Goal: Information Seeking & Learning: Learn about a topic

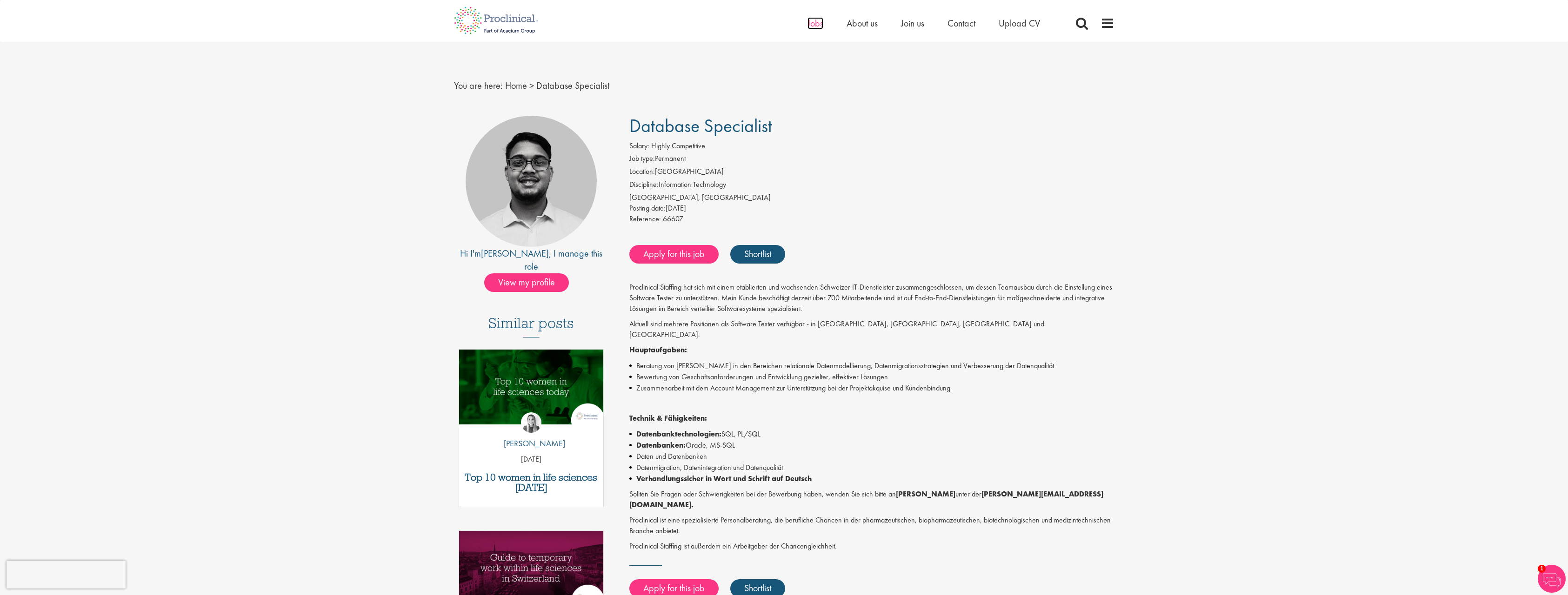
click at [816, 24] on span "Jobs" at bounding box center [816, 23] width 16 height 12
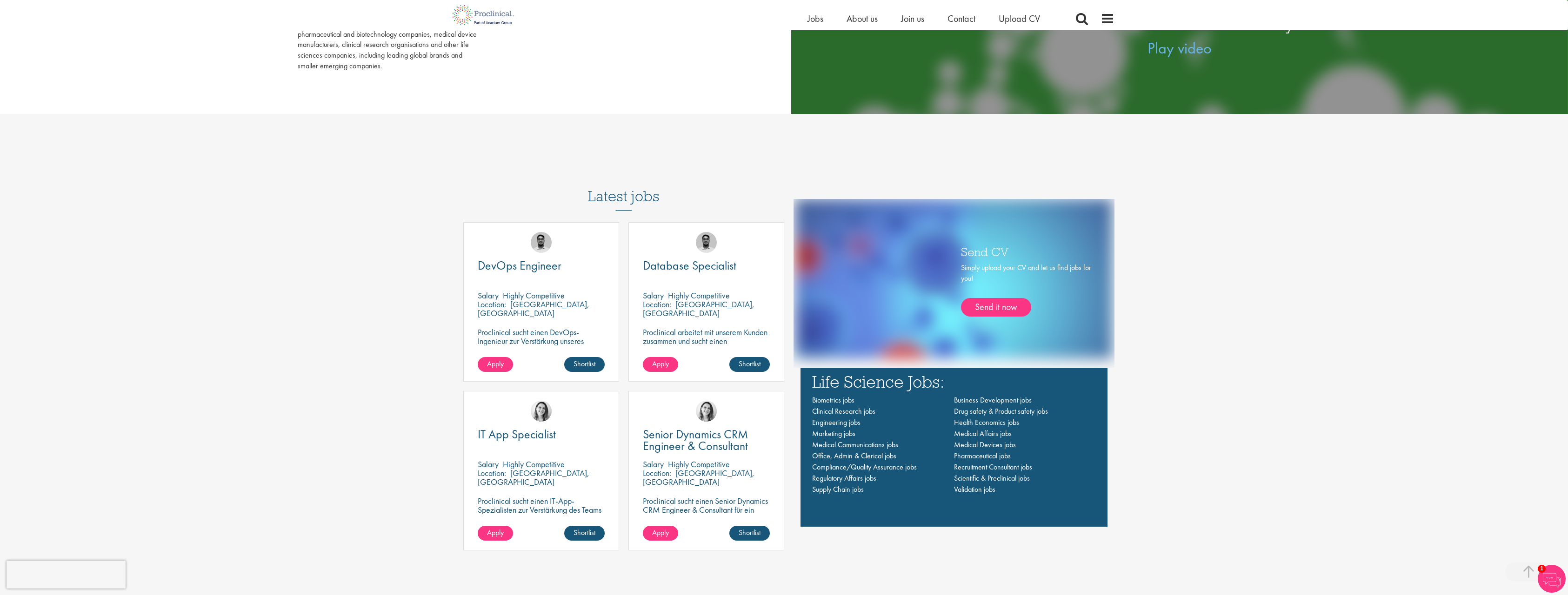
scroll to position [697, 0]
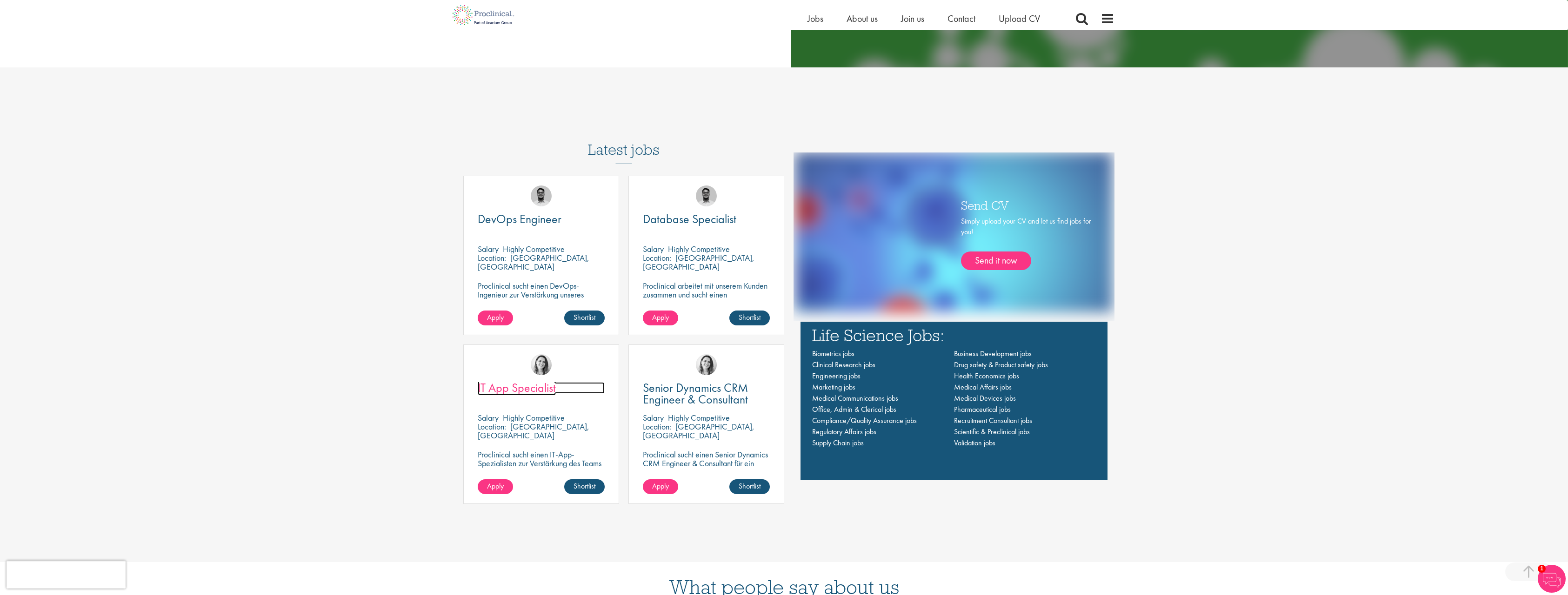
click at [495, 391] on span "IT App Specialist" at bounding box center [517, 388] width 78 height 16
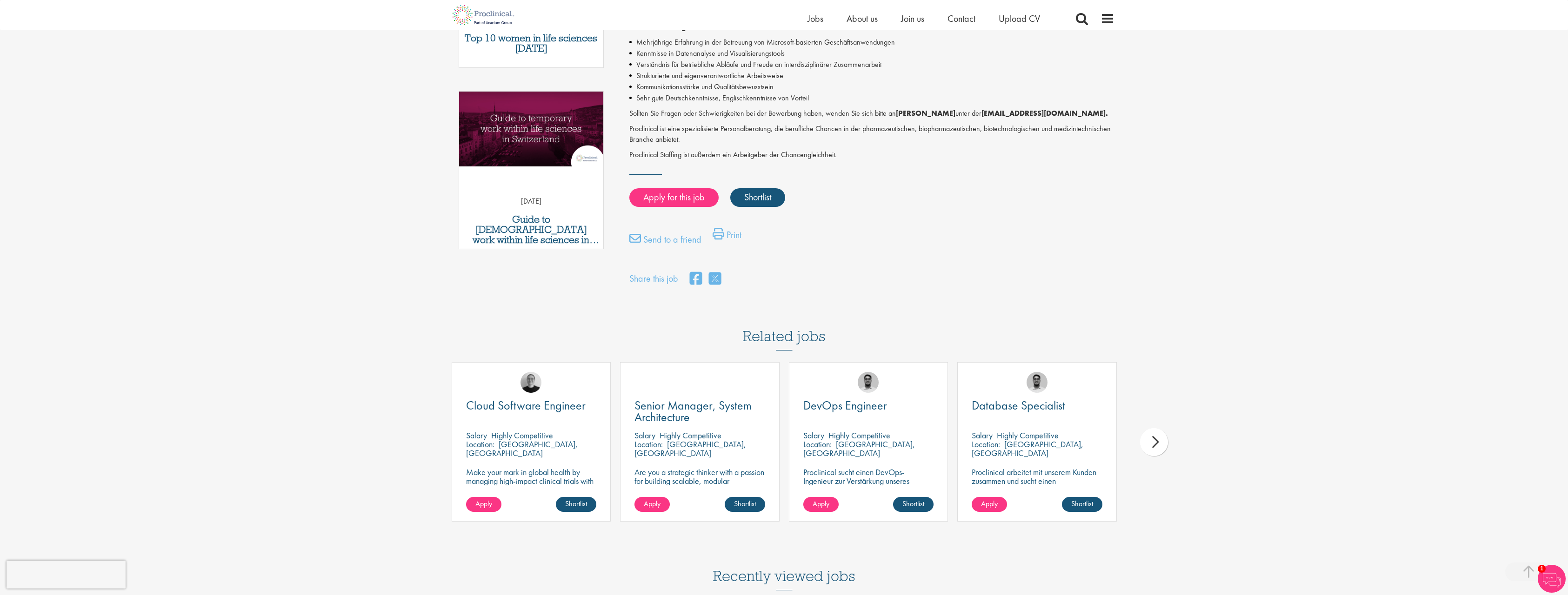
scroll to position [465, 0]
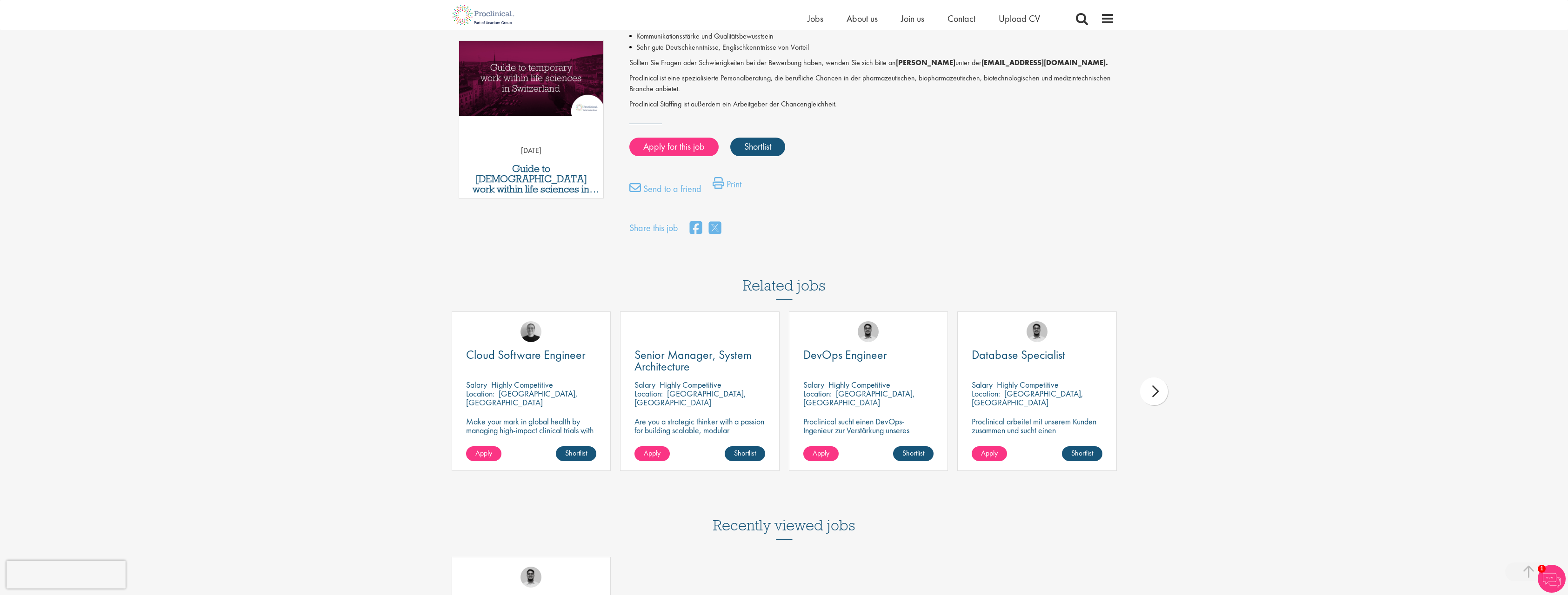
click at [1157, 391] on div "next" at bounding box center [1154, 391] width 28 height 28
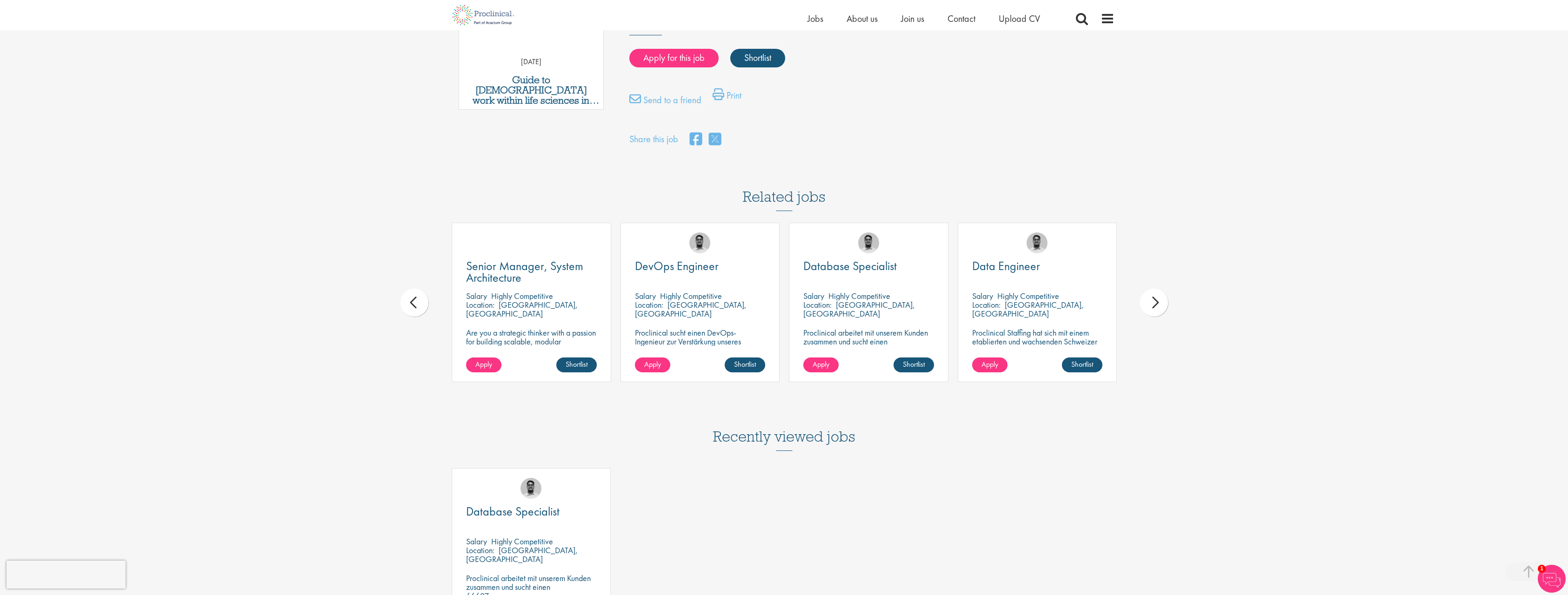
scroll to position [651, 0]
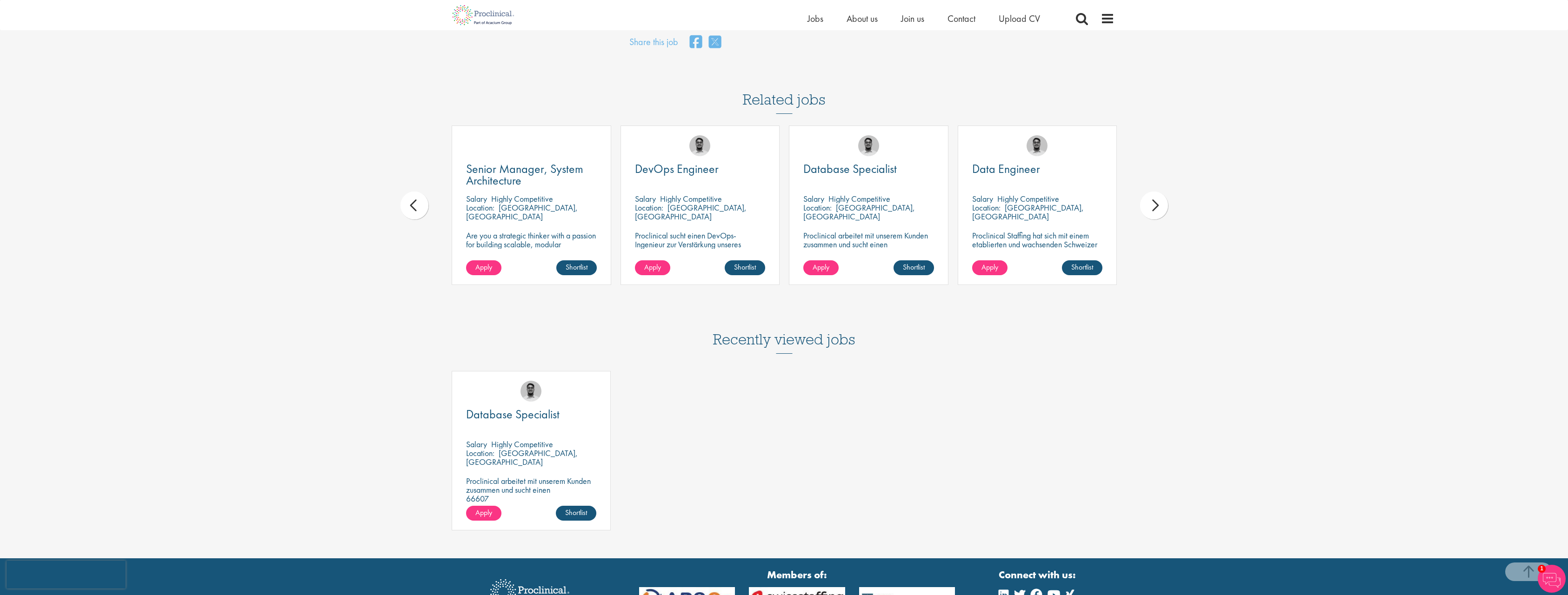
click at [1150, 208] on div "next" at bounding box center [1154, 205] width 28 height 28
click at [1153, 206] on div "next" at bounding box center [1154, 205] width 28 height 28
click at [1165, 206] on div "next" at bounding box center [1154, 205] width 28 height 28
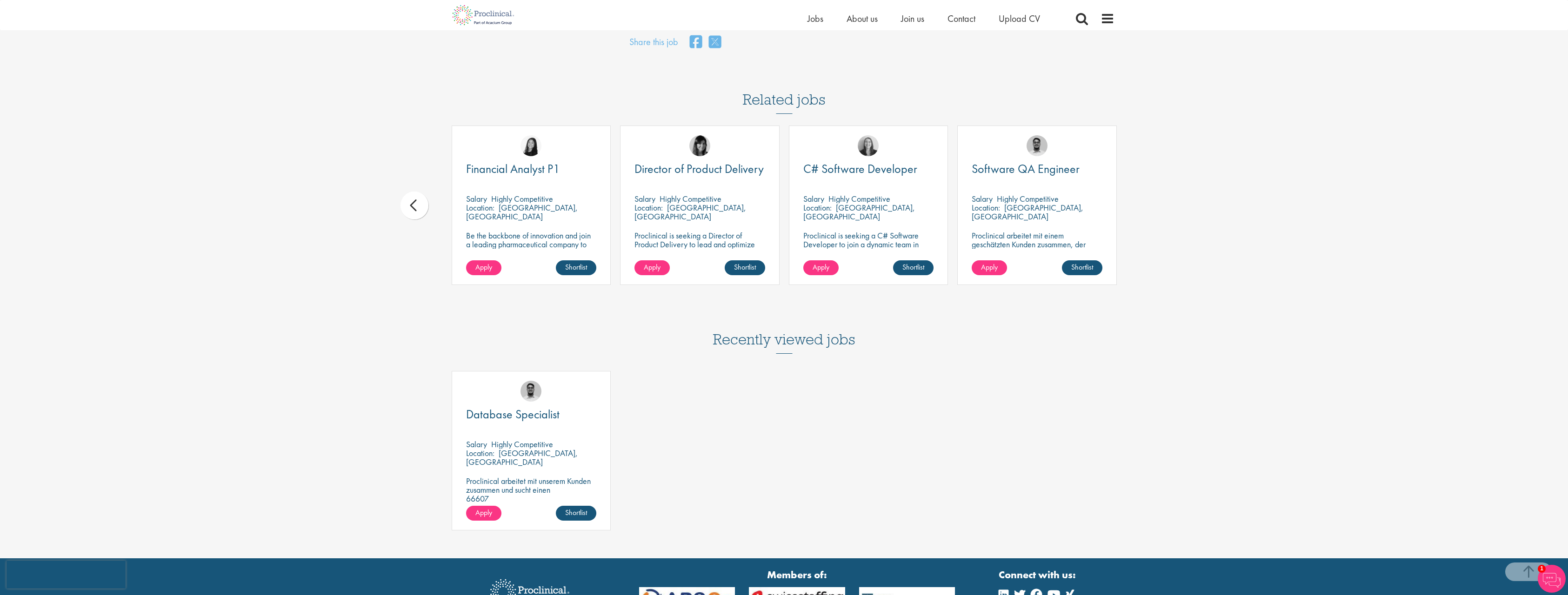
click at [1163, 207] on div "First Name * Last Name * Email * Phone Number * Country * - Please Select - [GE…" at bounding box center [784, 4] width 1568 height 1110
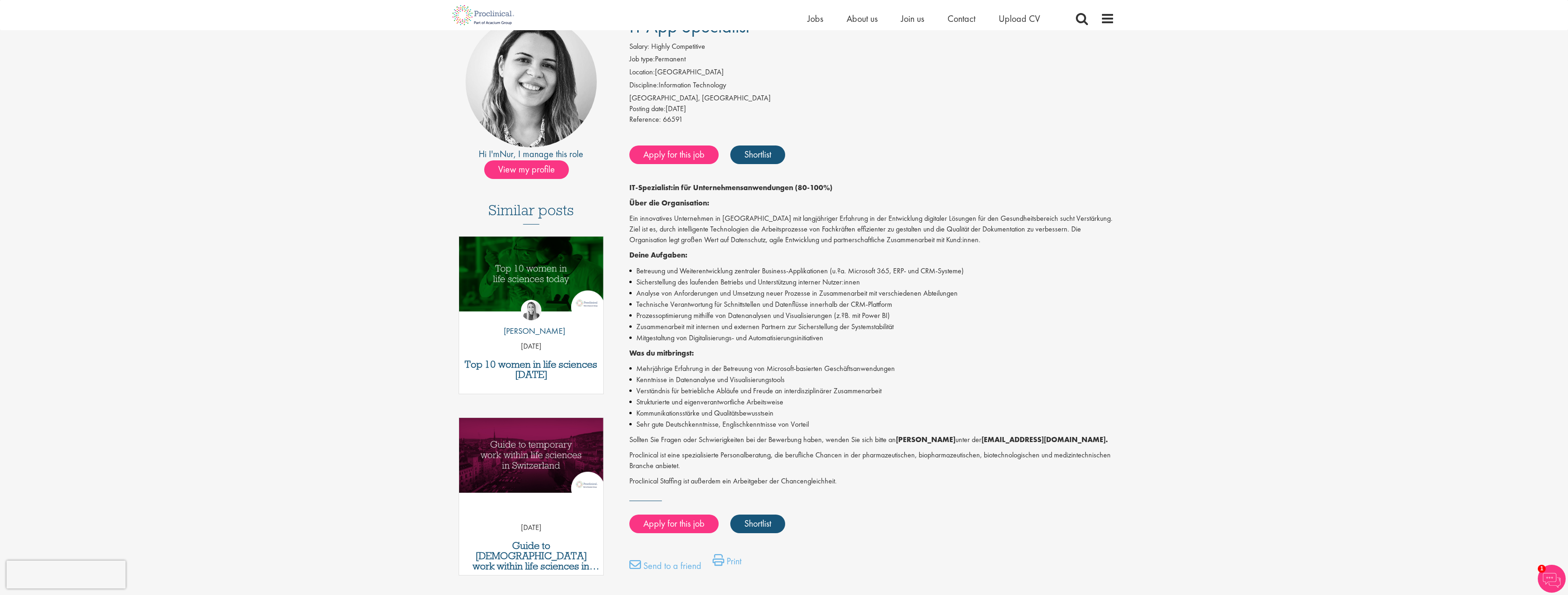
scroll to position [0, 0]
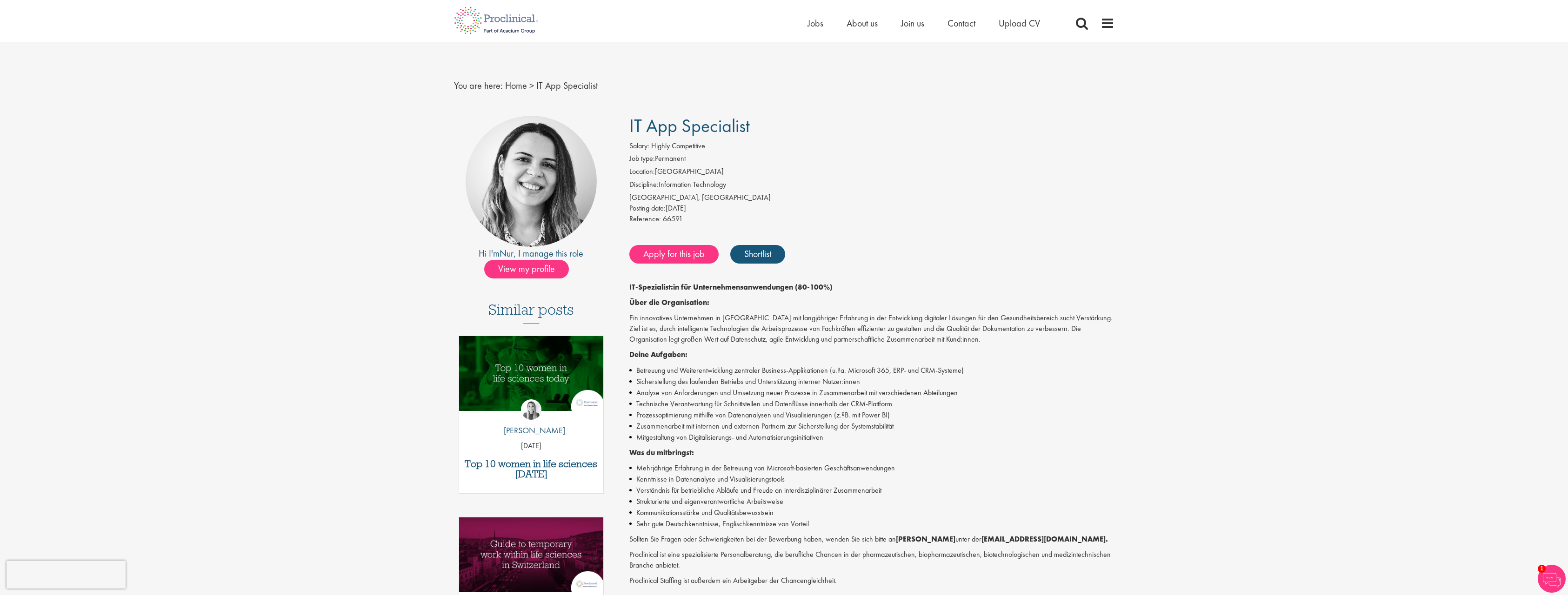
click at [1550, 583] on img at bounding box center [1551, 578] width 28 height 28
